Goal: Task Accomplishment & Management: Manage account settings

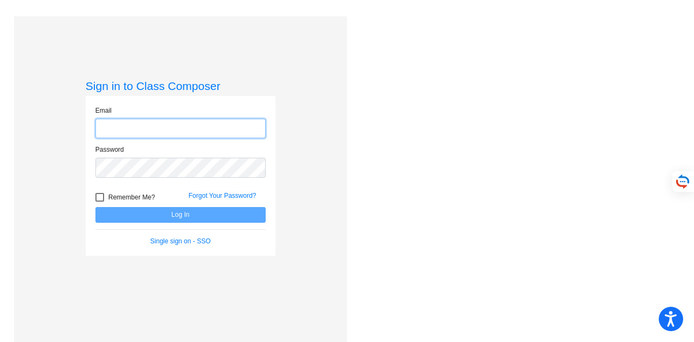
type input "brittany.a.harris@lcps.org"
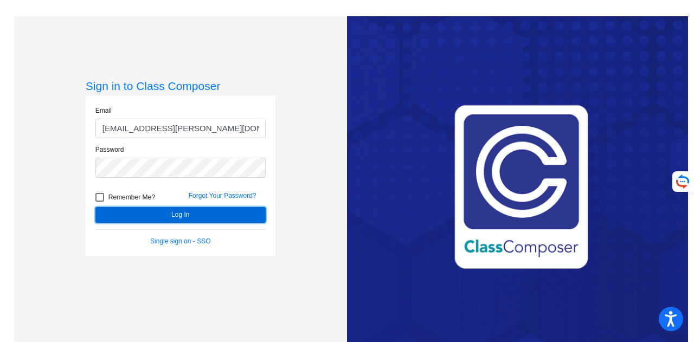
click at [190, 217] on button "Log In" at bounding box center [180, 215] width 170 height 16
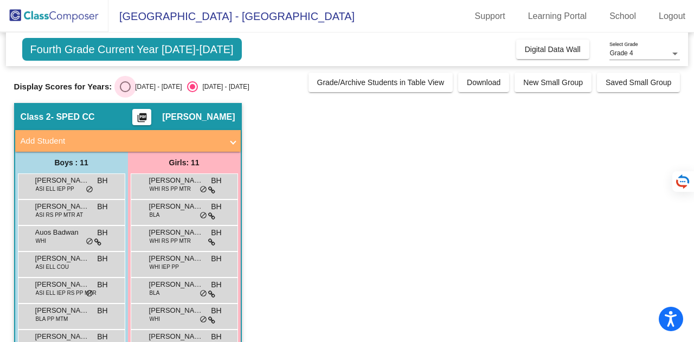
click at [125, 82] on div "Select an option" at bounding box center [125, 86] width 11 height 11
click at [125, 92] on input "[DATE] - [DATE]" at bounding box center [125, 92] width 1 height 1
radio input "true"
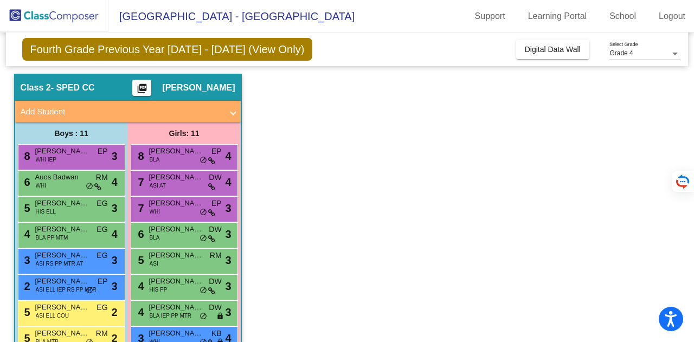
scroll to position [28, 0]
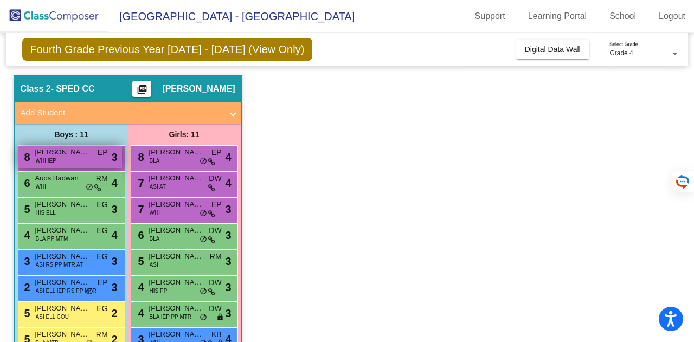
click at [73, 159] on div "8 Leo Remy-Rahn WHI IEP EP lock do_not_disturb_alt 3" at bounding box center [70, 157] width 104 height 22
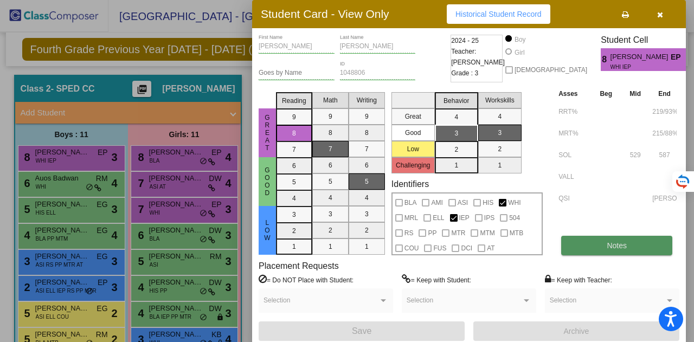
click at [586, 240] on button "Notes" at bounding box center [616, 246] width 111 height 20
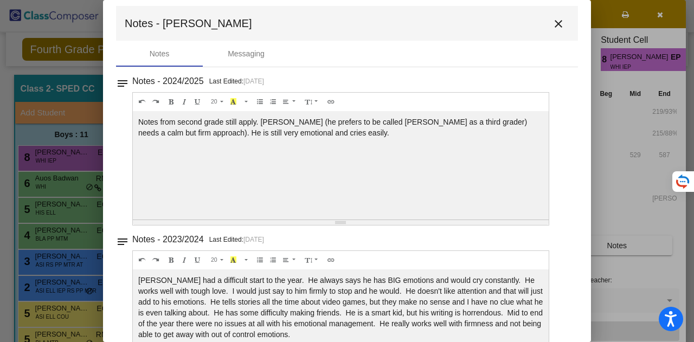
scroll to position [0, 0]
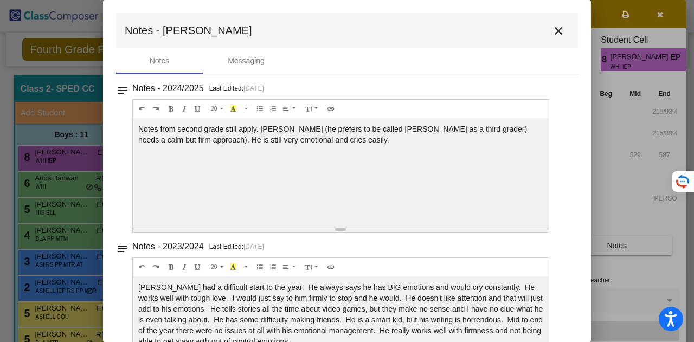
click at [553, 30] on mat-icon "close" at bounding box center [558, 30] width 13 height 13
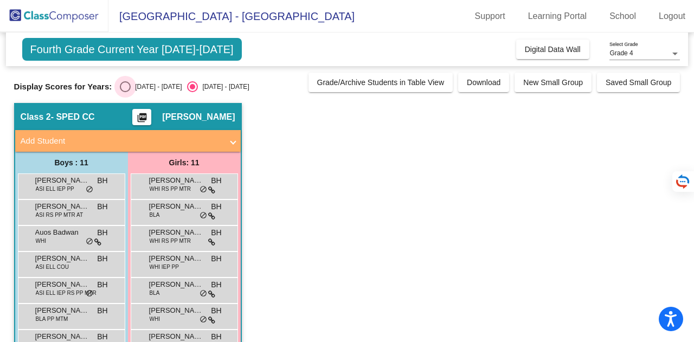
click at [133, 92] on label "[DATE] - [DATE]" at bounding box center [151, 86] width 62 height 11
click at [125, 92] on input "[DATE] - [DATE]" at bounding box center [125, 92] width 1 height 1
radio input "true"
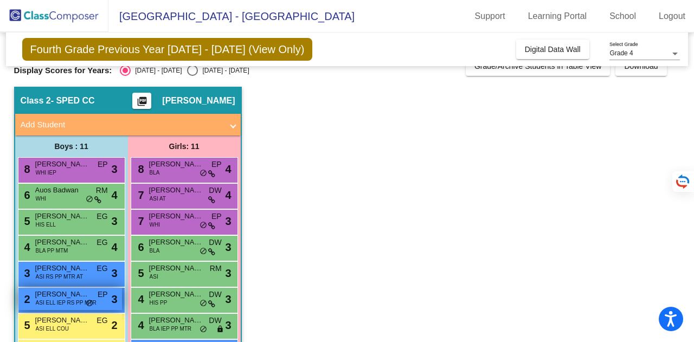
scroll to position [16, 0]
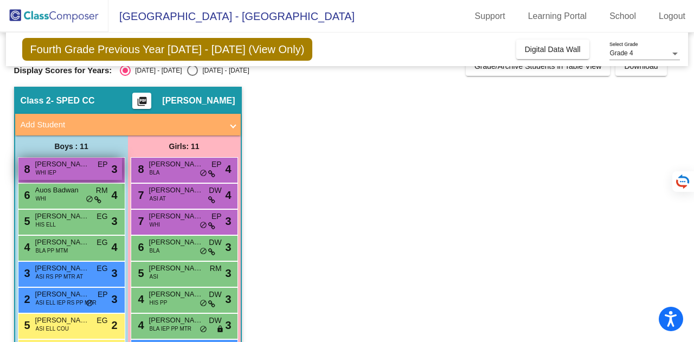
click at [61, 167] on span "[PERSON_NAME]" at bounding box center [62, 164] width 54 height 11
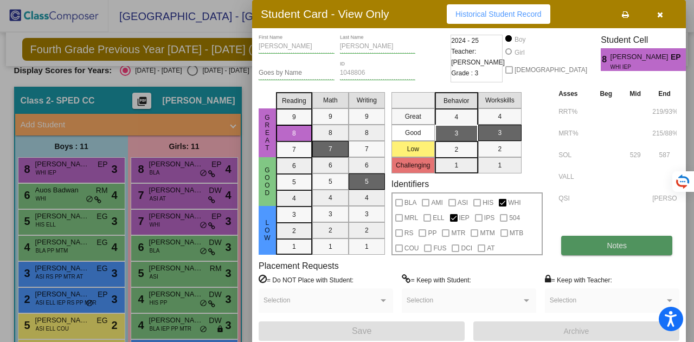
click at [586, 241] on button "Notes" at bounding box center [616, 246] width 111 height 20
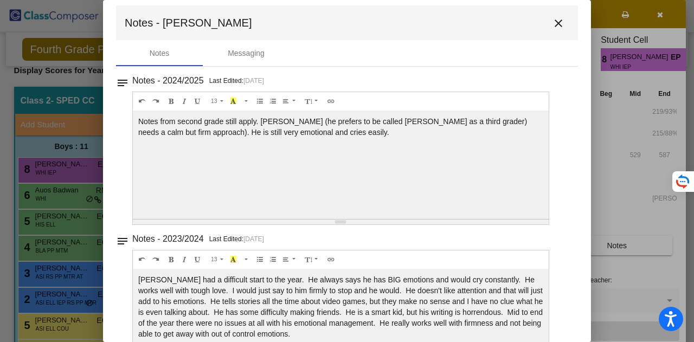
scroll to position [0, 0]
